Goal: Task Accomplishment & Management: Manage account settings

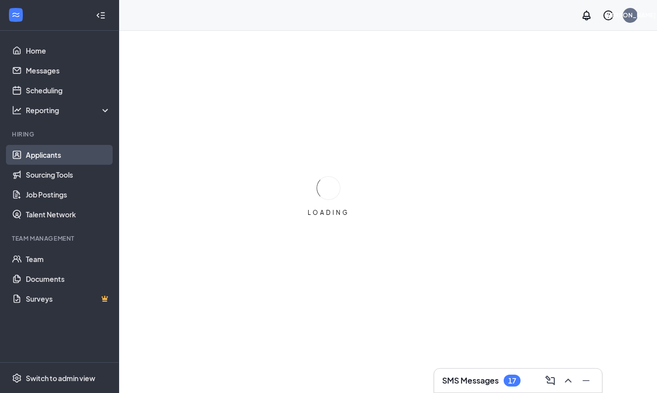
click at [32, 156] on link "Applicants" at bounding box center [68, 155] width 85 height 20
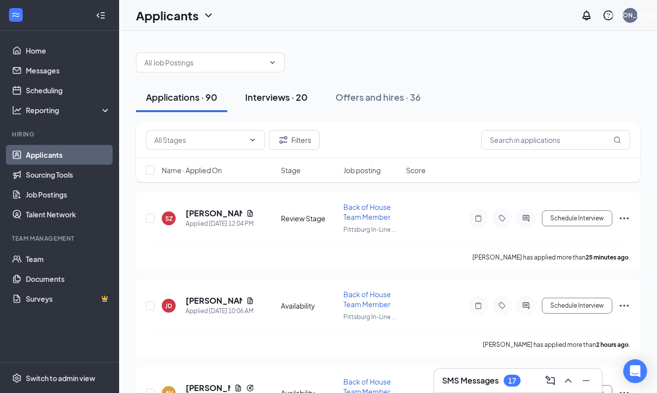
click at [277, 92] on div "Interviews · 20" at bounding box center [276, 97] width 63 height 12
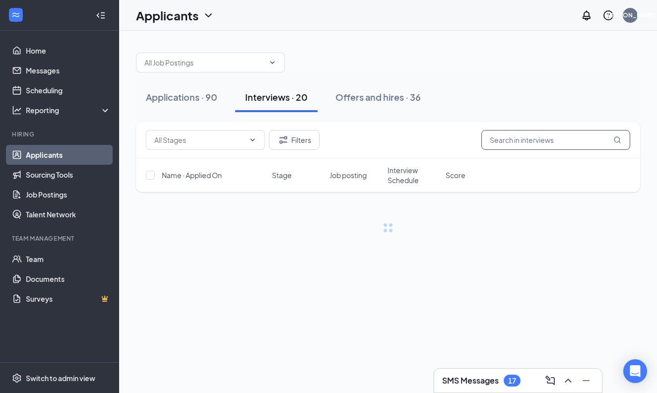
click at [513, 141] on input "text" at bounding box center [556, 140] width 149 height 20
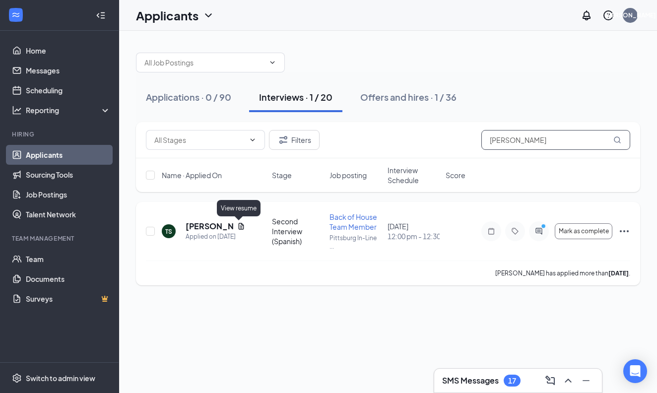
type input "[PERSON_NAME]"
click at [239, 224] on icon "Document" at bounding box center [240, 226] width 5 height 6
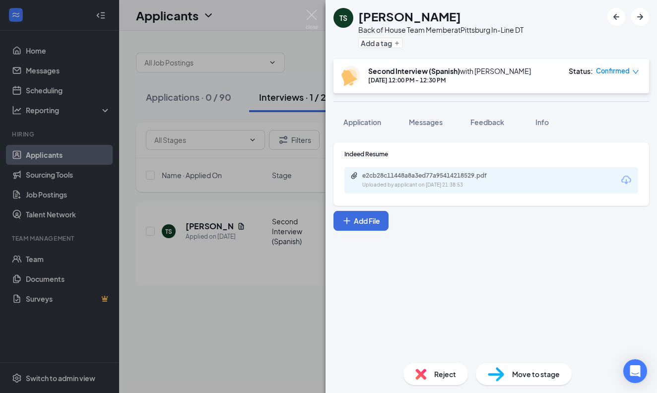
click at [620, 180] on div "e2cb28c11448a8a3ed77a95414218529.pdf Uploaded by applicant on [DATE] 21:38:53" at bounding box center [492, 180] width 294 height 26
click at [624, 177] on icon "Download" at bounding box center [627, 180] width 10 height 8
click at [370, 123] on span "Application" at bounding box center [363, 122] width 38 height 9
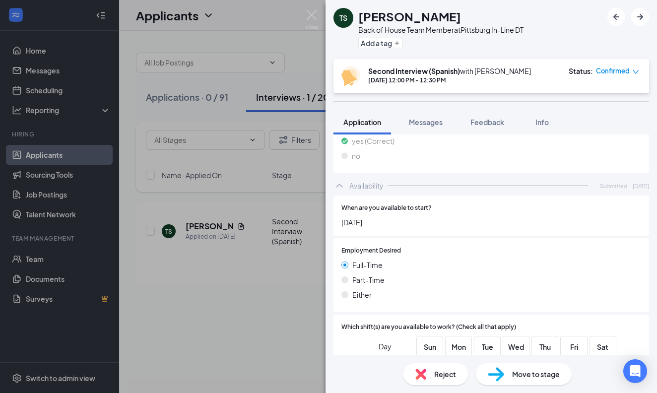
scroll to position [1216, 0]
